Goal: Task Accomplishment & Management: Use online tool/utility

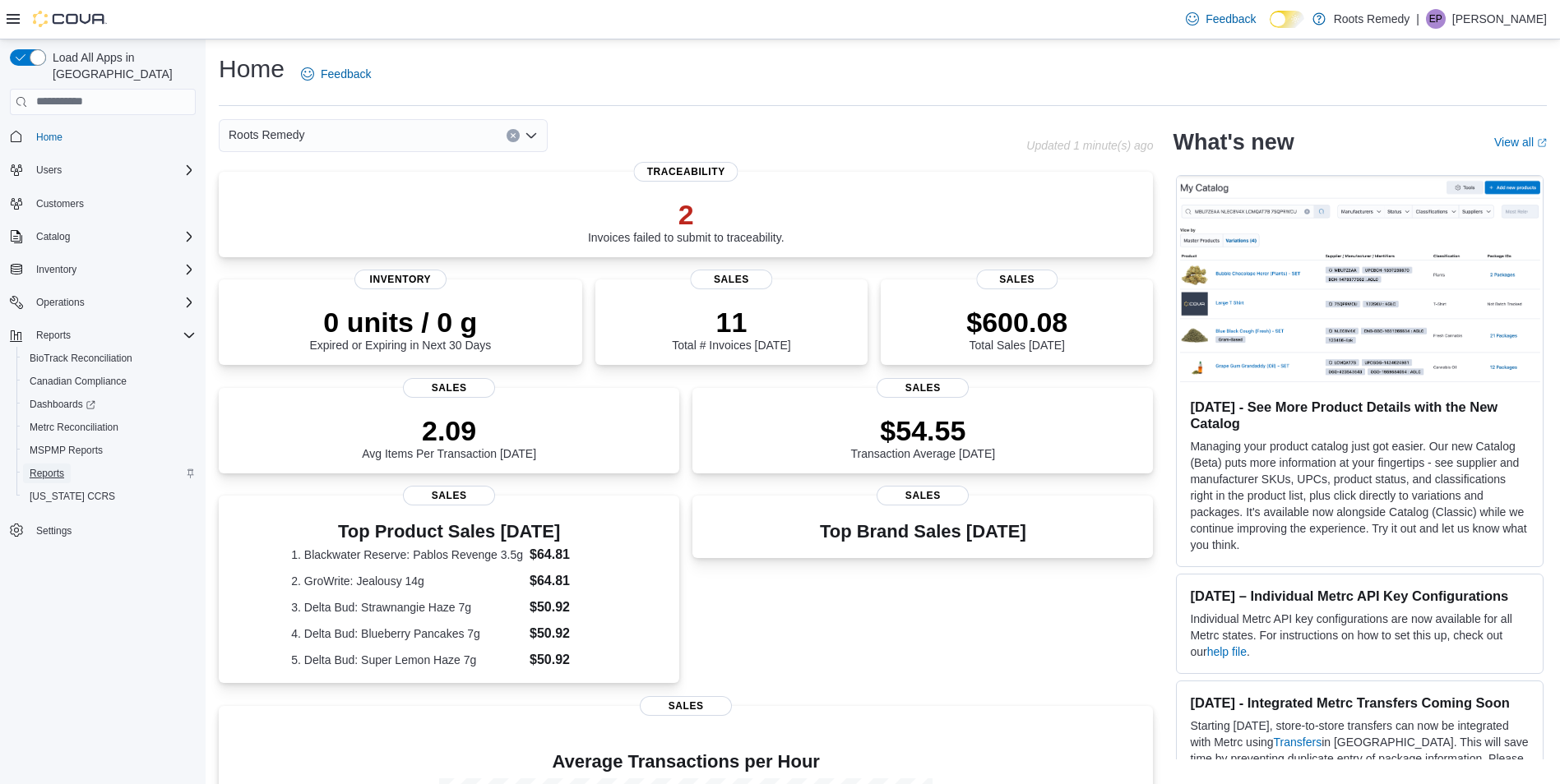
click at [51, 467] on span "Reports" at bounding box center [47, 473] width 35 height 13
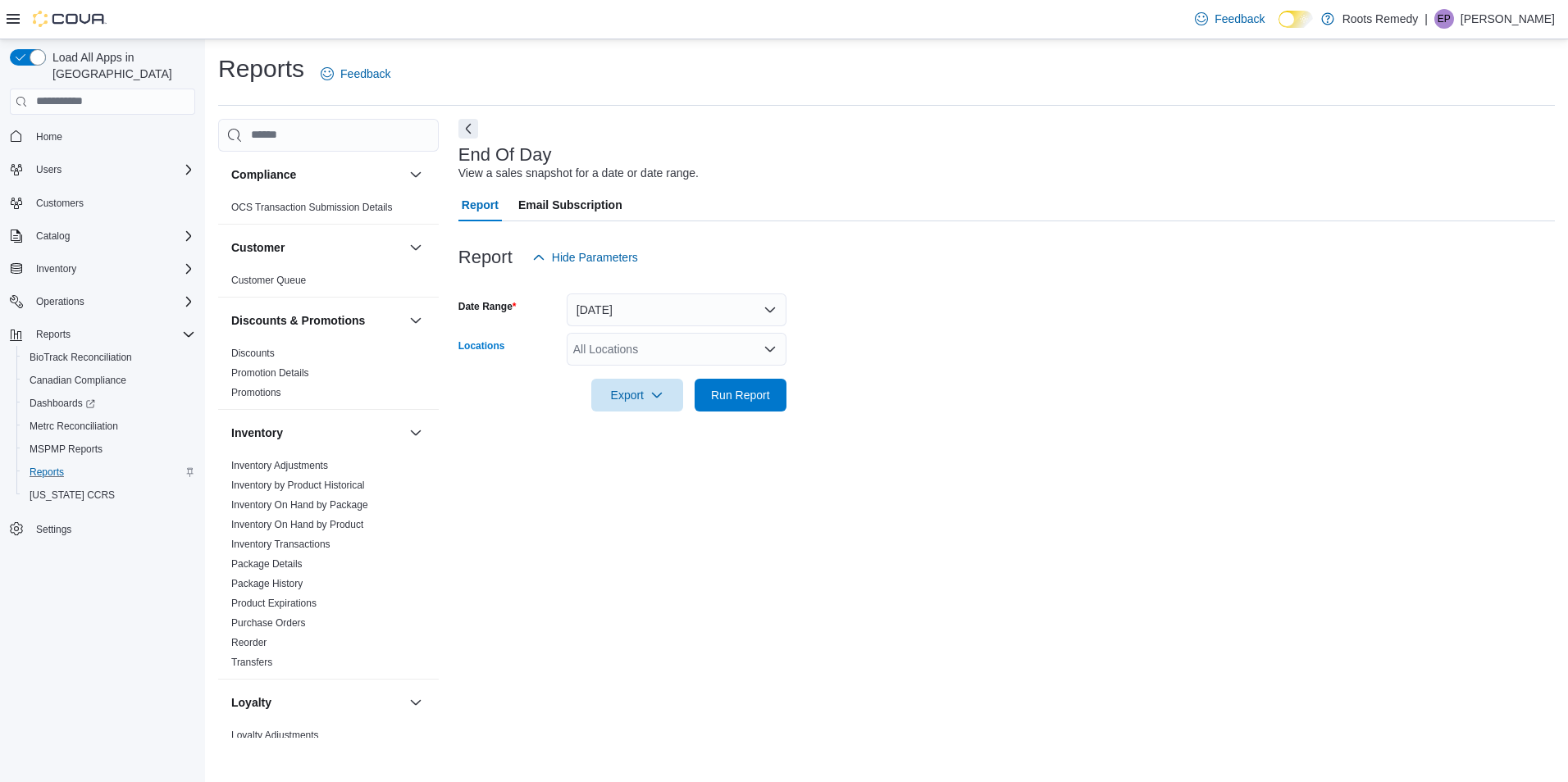
click at [661, 358] on div "All Locations" at bounding box center [676, 349] width 220 height 33
click at [659, 374] on span "Roots Remedy" at bounding box center [632, 377] width 76 height 17
click at [659, 377] on span "4300 N State St" at bounding box center [658, 377] width 113 height 17
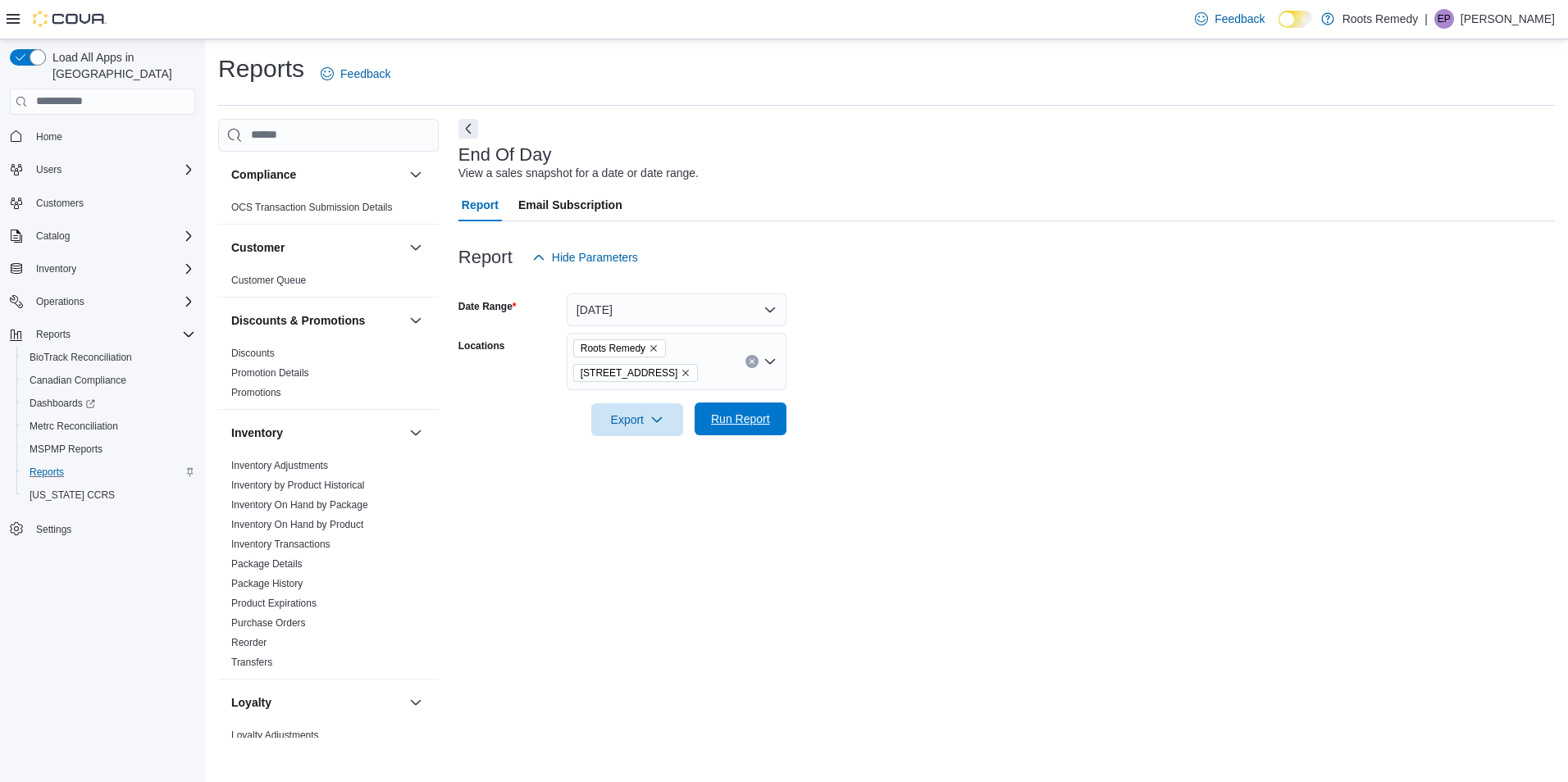
click at [732, 421] on span "Run Report" at bounding box center [740, 419] width 59 height 17
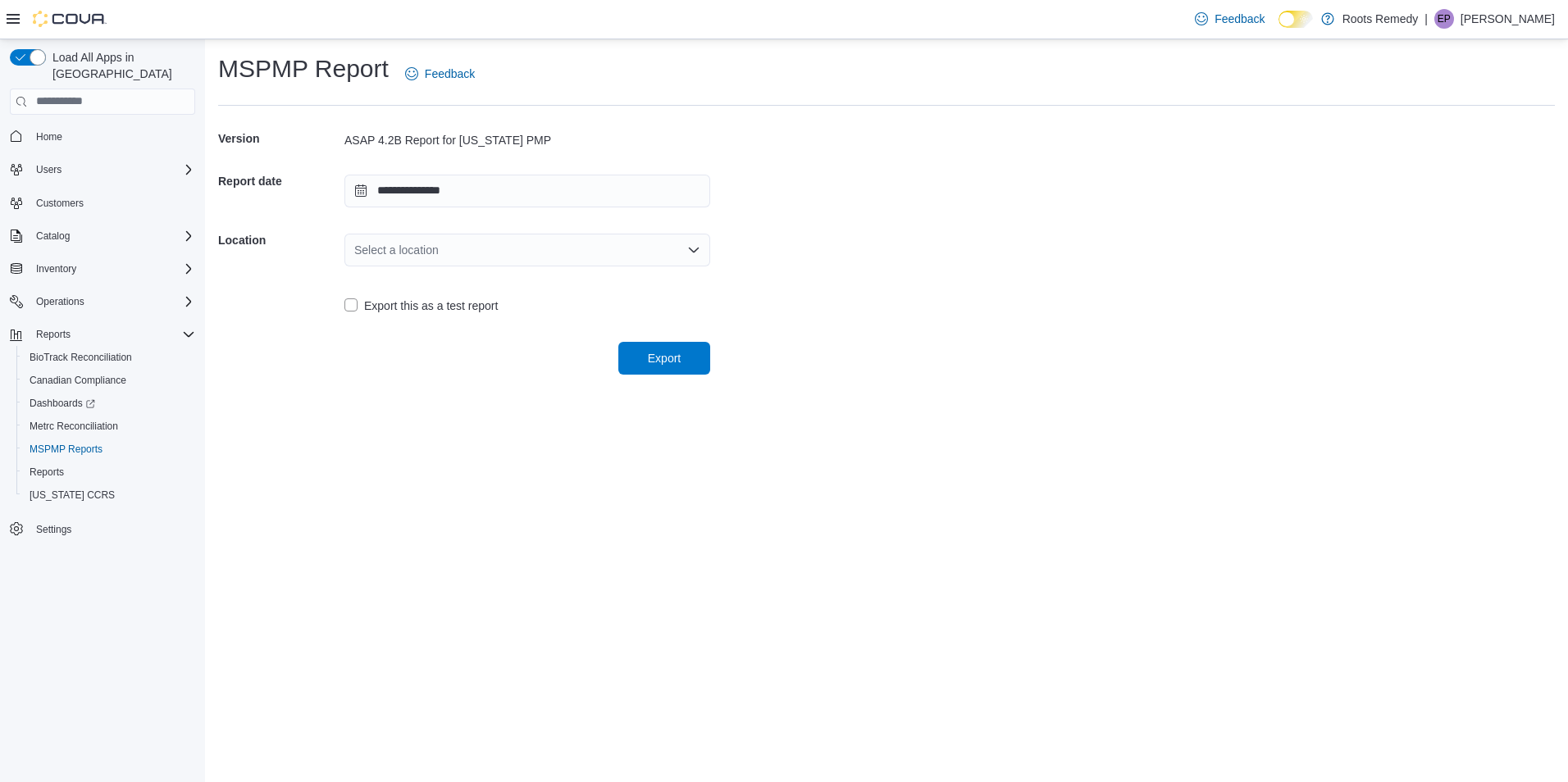
click at [605, 251] on div "Select a location" at bounding box center [526, 250] width 366 height 33
click at [406, 308] on span "4300 N State St" at bounding box center [537, 302] width 327 height 17
click at [658, 371] on span "Export" at bounding box center [664, 358] width 72 height 33
